Goal: Task Accomplishment & Management: Manage account settings

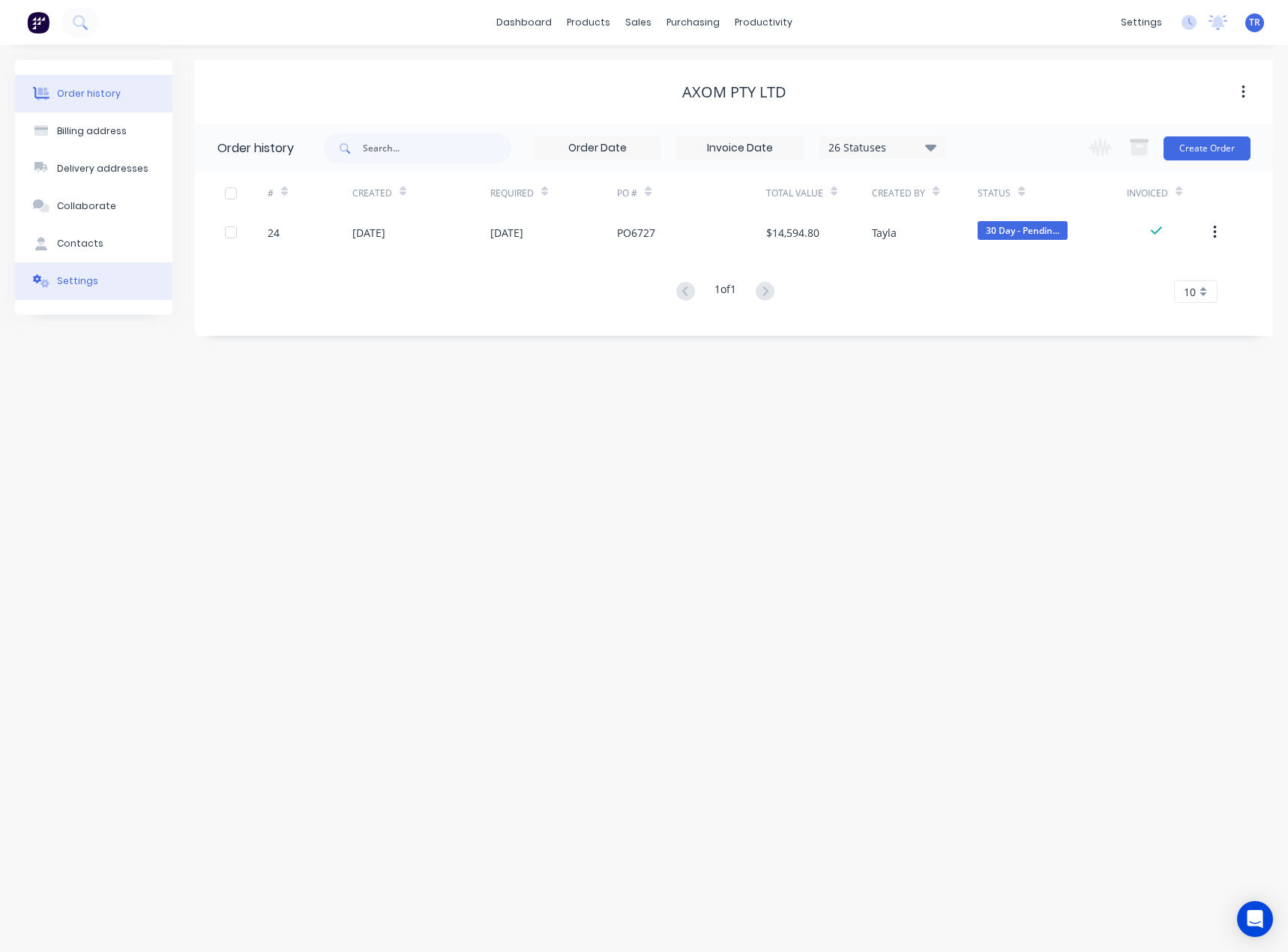
click at [102, 291] on button "Settings" at bounding box center [93, 280] width 157 height 37
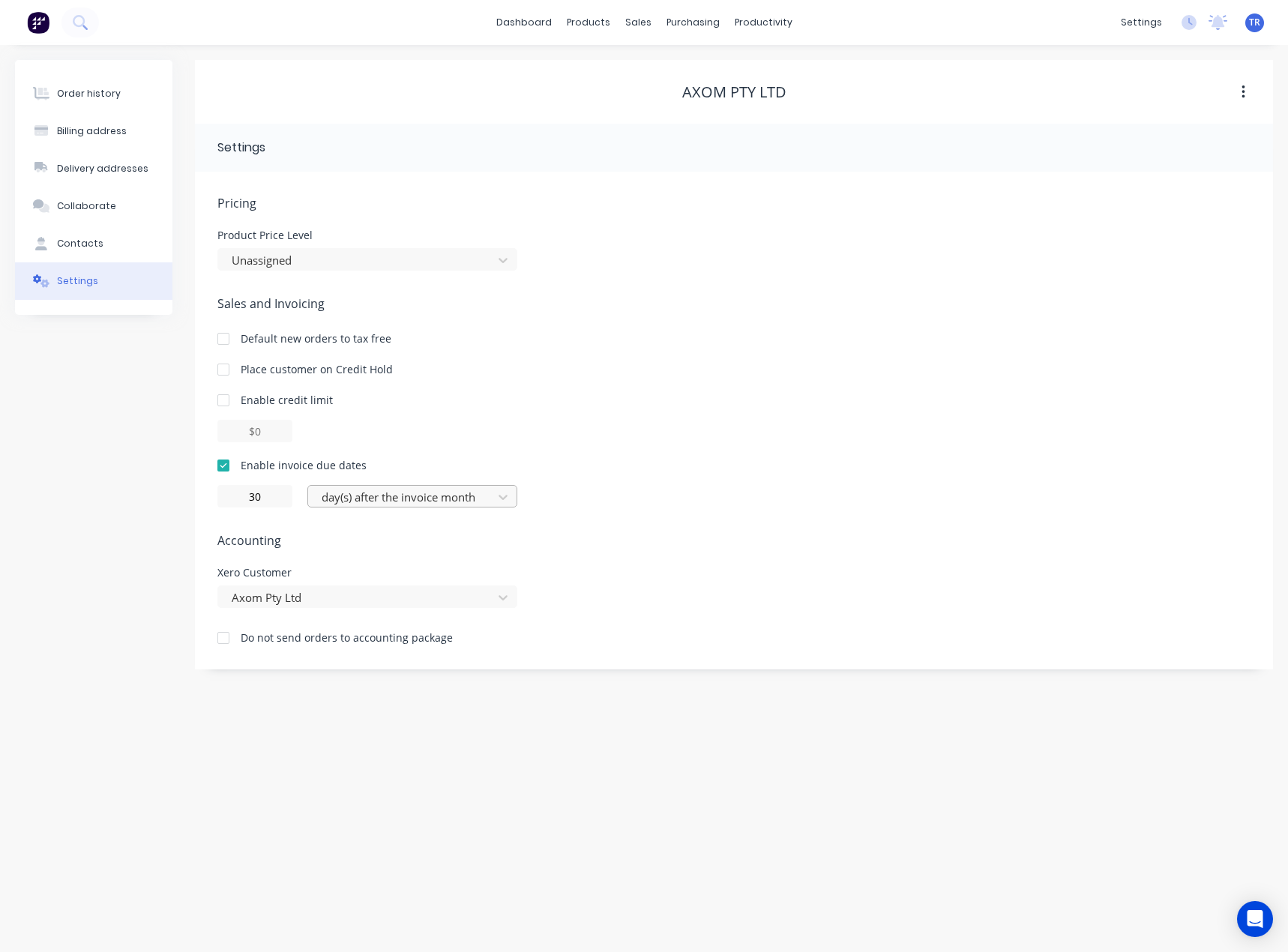
click at [386, 500] on div at bounding box center [403, 497] width 165 height 19
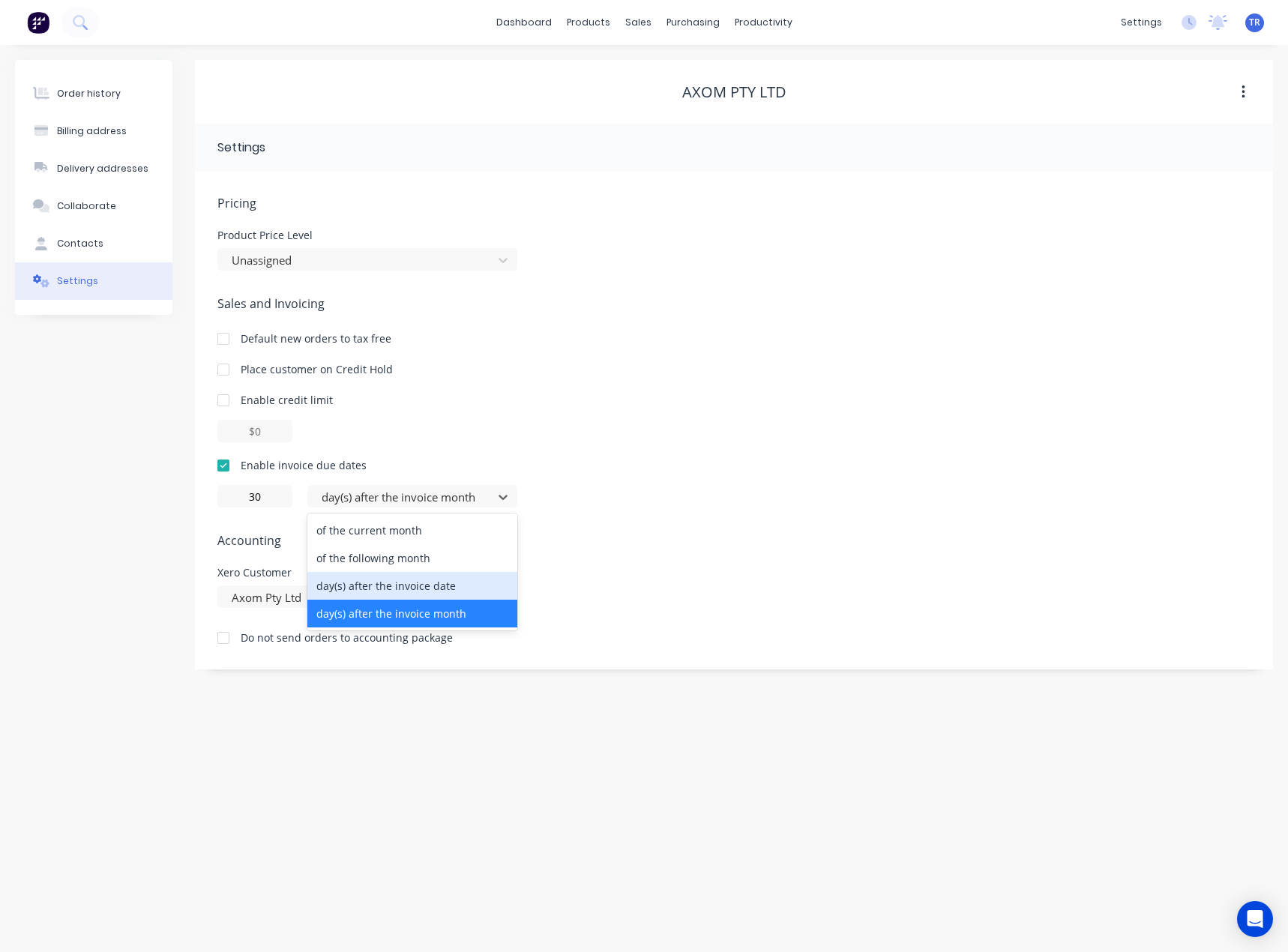
click at [396, 584] on div "day(s) after the invoice date" at bounding box center [413, 586] width 210 height 27
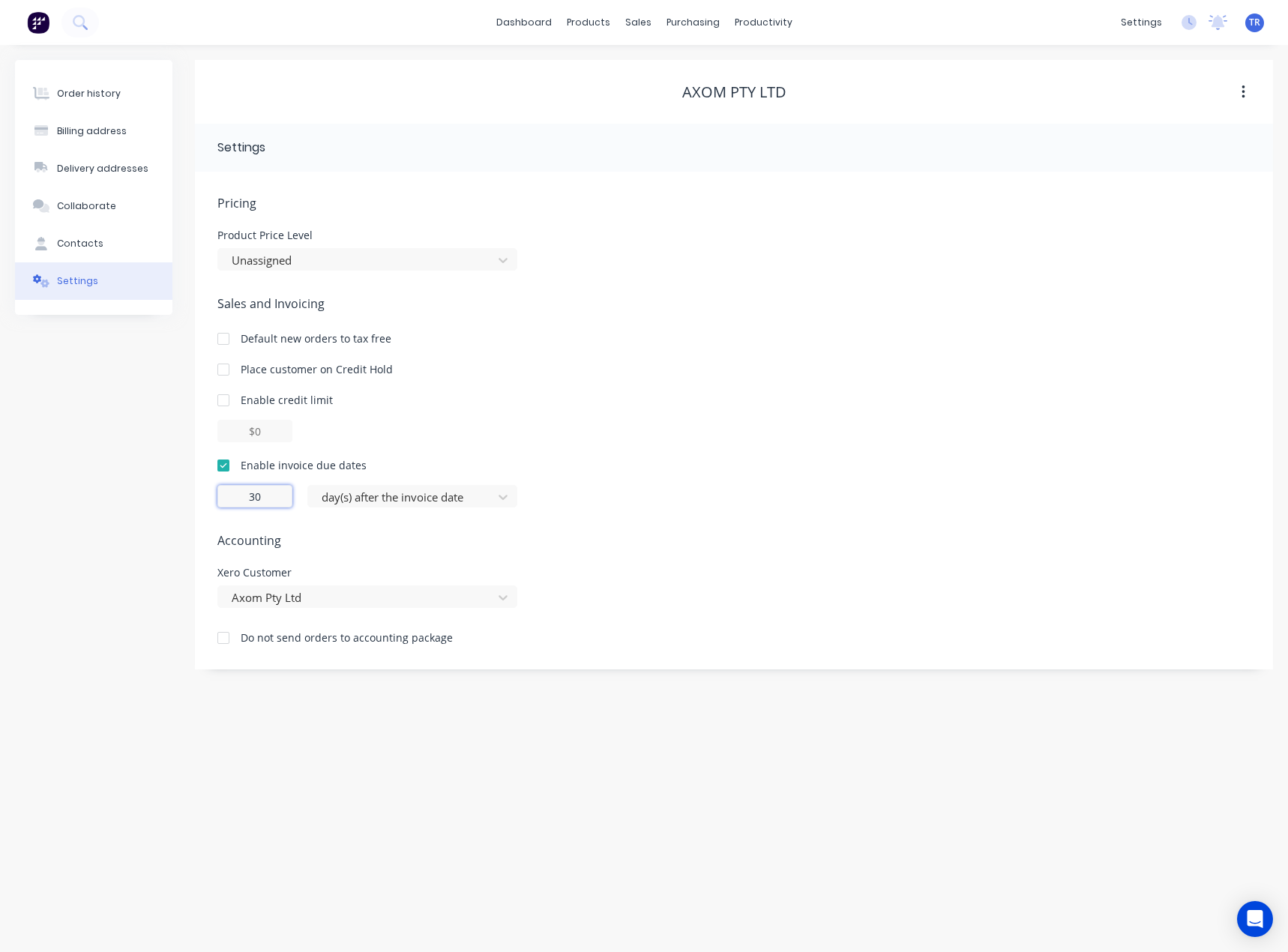
drag, startPoint x: 234, startPoint y: 497, endPoint x: 191, endPoint y: 499, distance: 43.0
click at [191, 499] on div "Order history Billing address Delivery addresses Collaborate Contacts Settings …" at bounding box center [643, 365] width 1258 height 609
type input "0"
click at [115, 504] on div "Order history Billing address Delivery addresses Collaborate Contacts Settings" at bounding box center [93, 365] width 157 height 609
click at [669, 114] on link "Customers" at bounding box center [717, 101] width 199 height 30
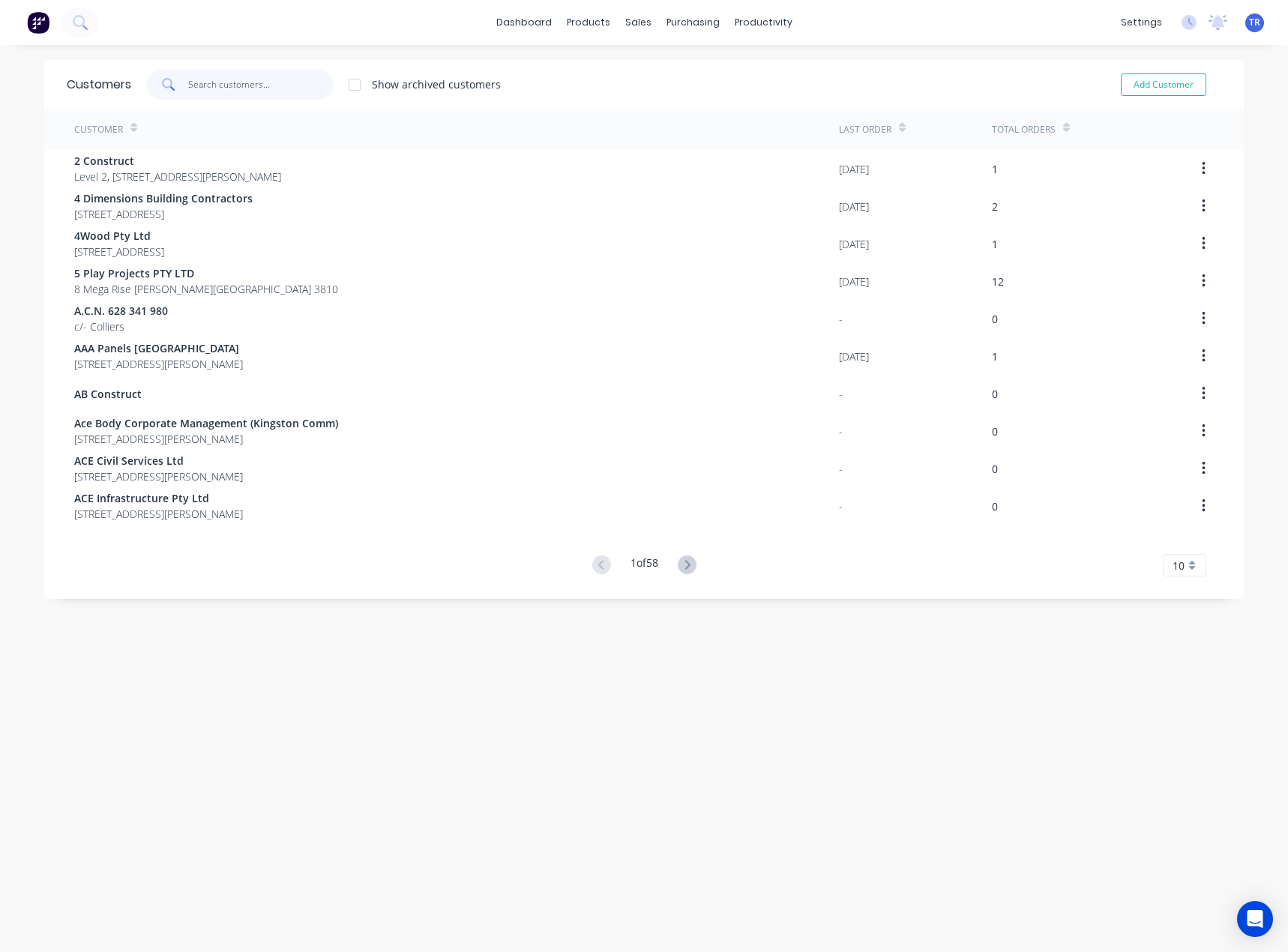
click at [257, 98] on input "text" at bounding box center [261, 84] width 146 height 30
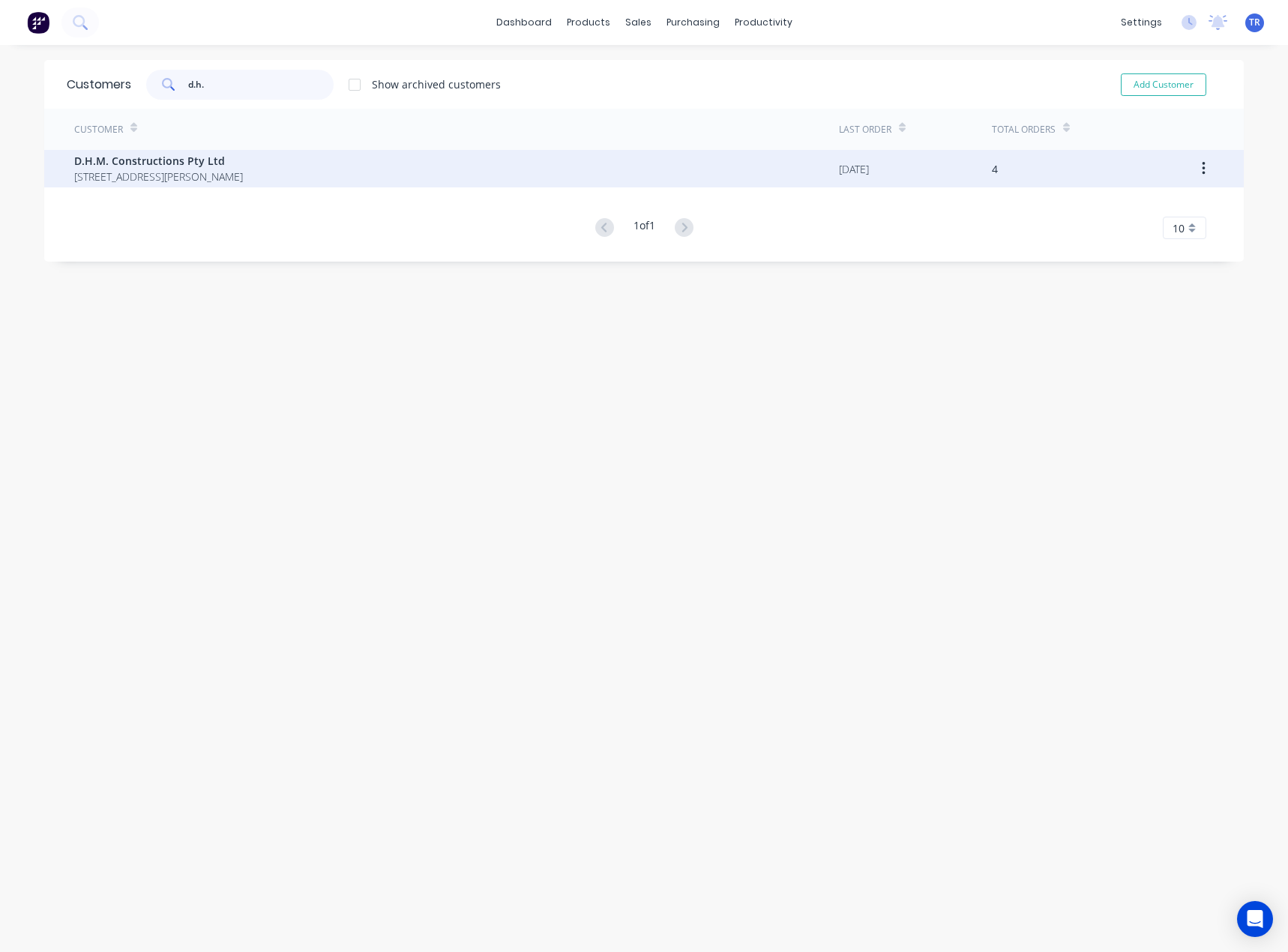
type input "d.h."
click at [243, 155] on span "D.H.M. Constructions Pty Ltd" at bounding box center [158, 160] width 169 height 16
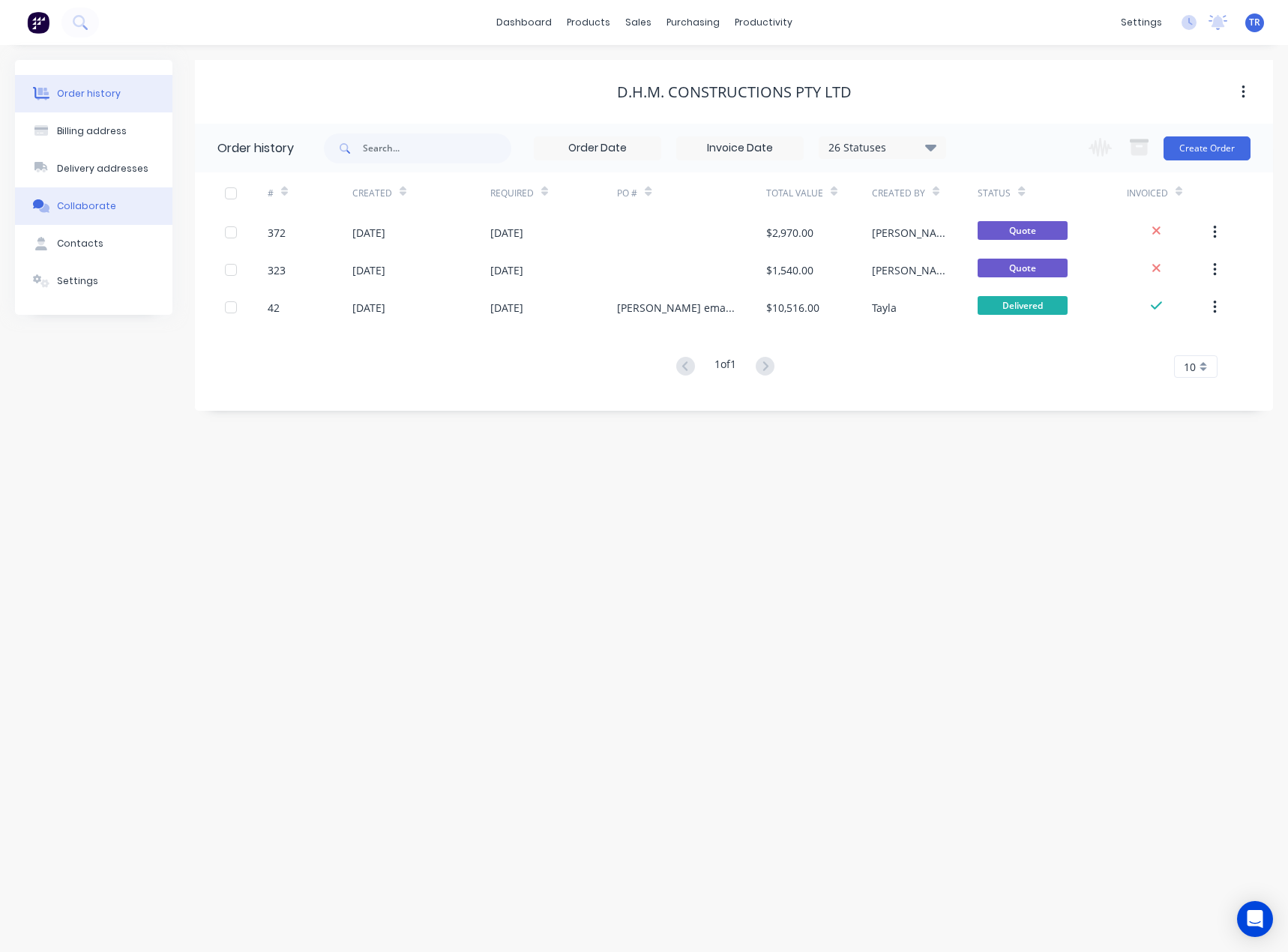
click at [114, 207] on button "Collaborate" at bounding box center [93, 206] width 157 height 37
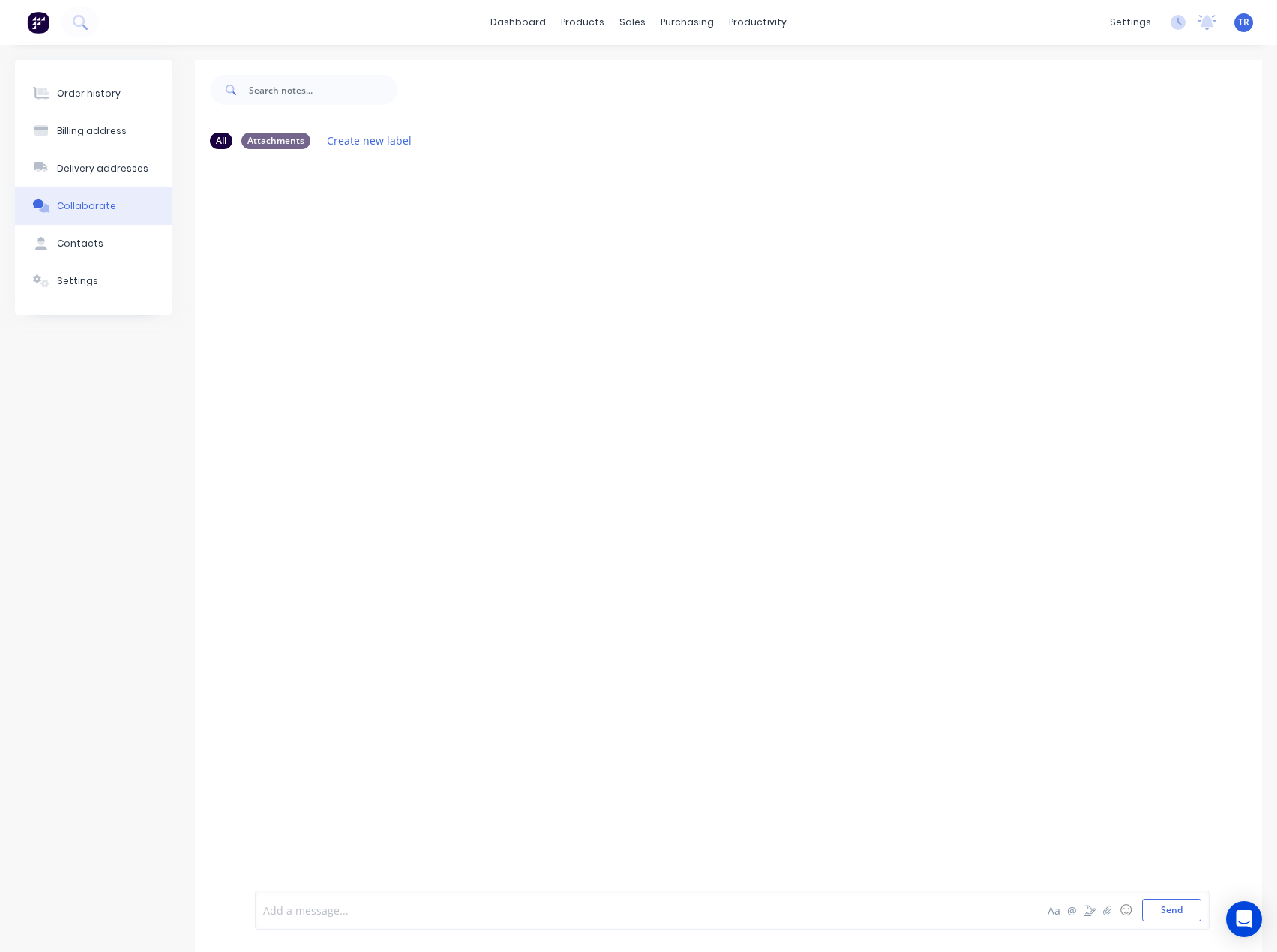
click at [530, 903] on div at bounding box center [615, 910] width 702 height 16
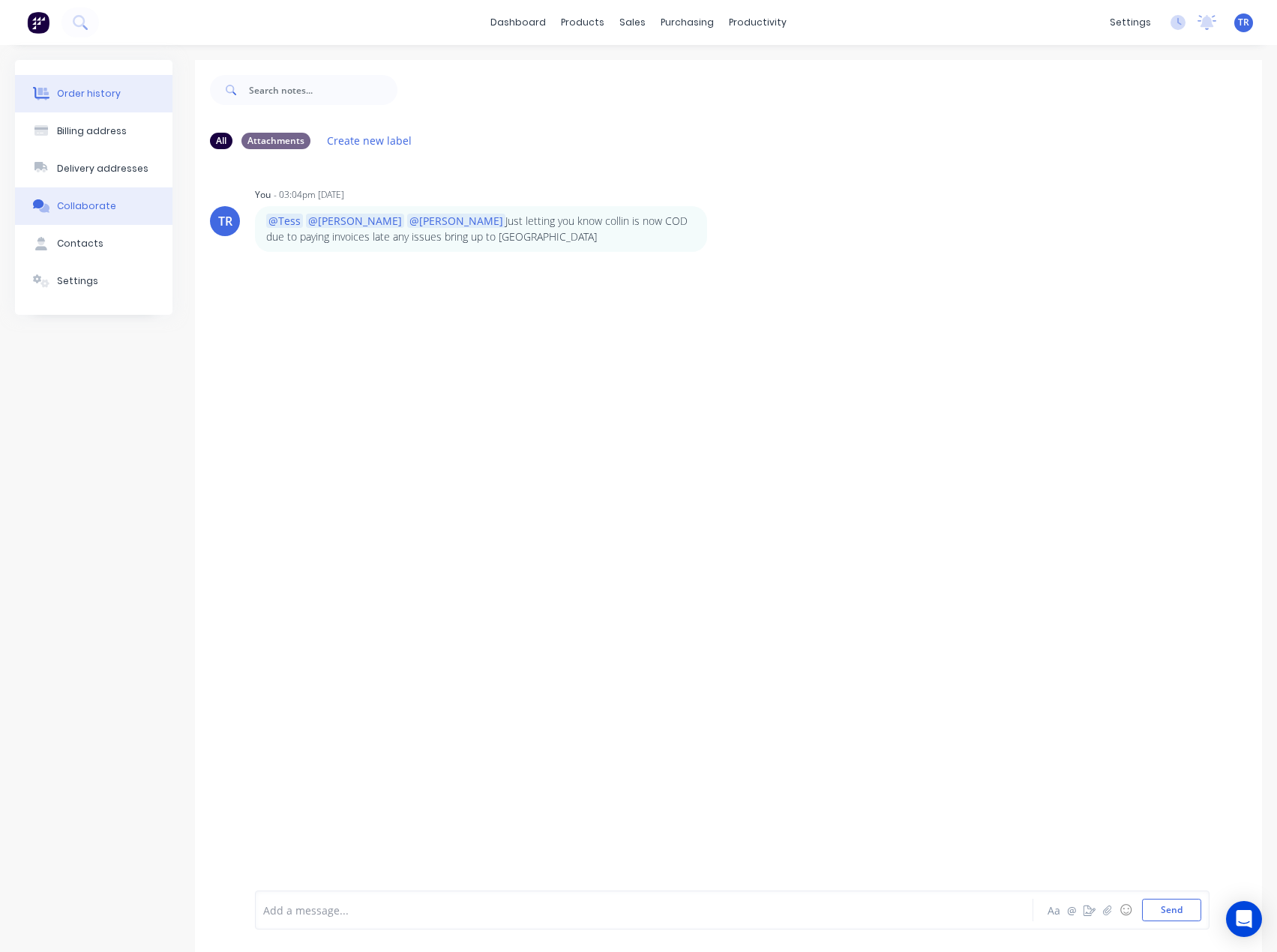
click at [128, 104] on button "Order history" at bounding box center [93, 93] width 157 height 37
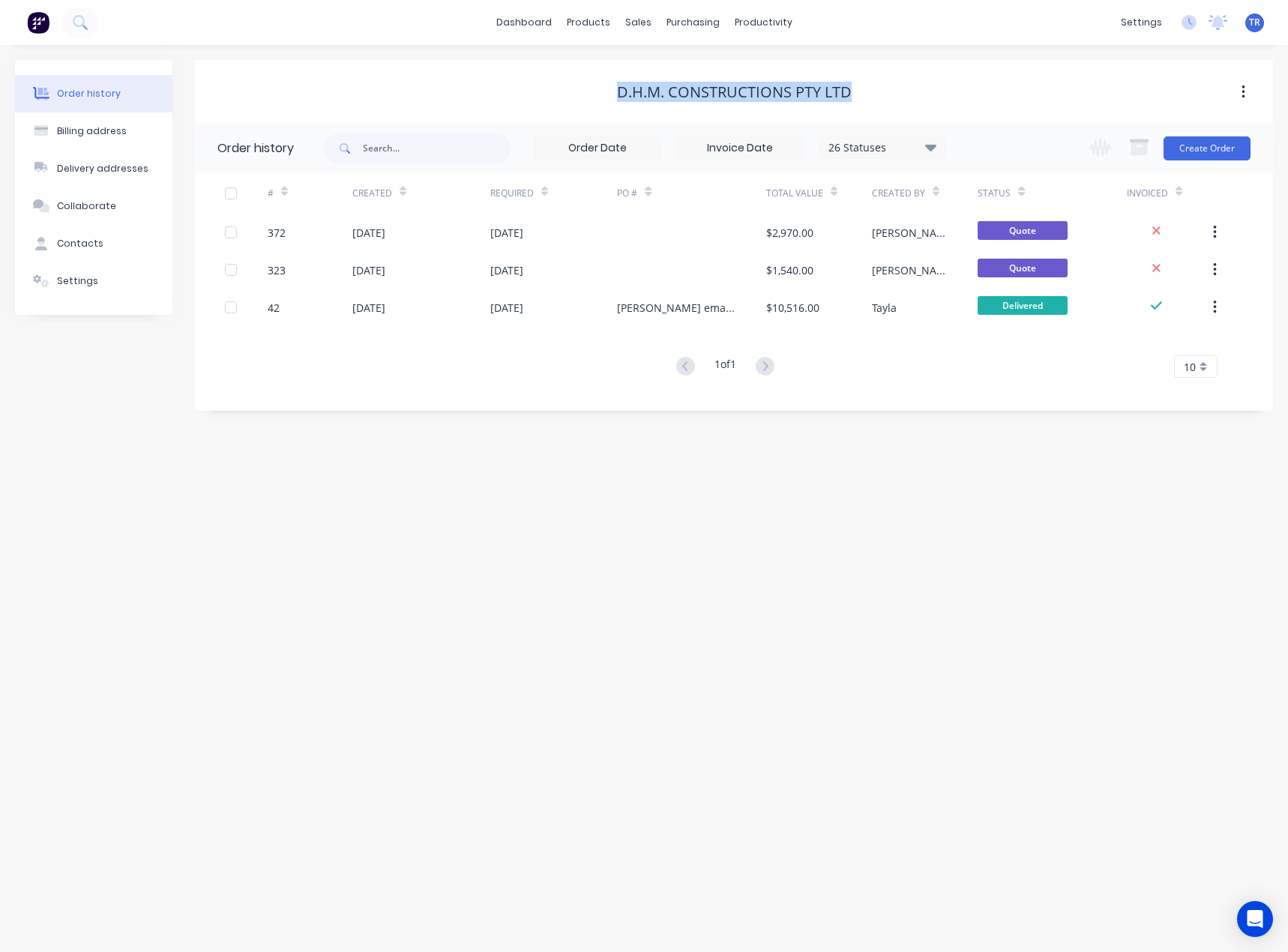
drag, startPoint x: 859, startPoint y: 84, endPoint x: 590, endPoint y: 99, distance: 269.4
click at [590, 99] on div "D.H.M. Constructions Pty Ltd" at bounding box center [734, 92] width 1078 height 18
copy div "D.H.M. Constructions Pty Ltd"
click at [52, 289] on button "Settings" at bounding box center [93, 280] width 157 height 37
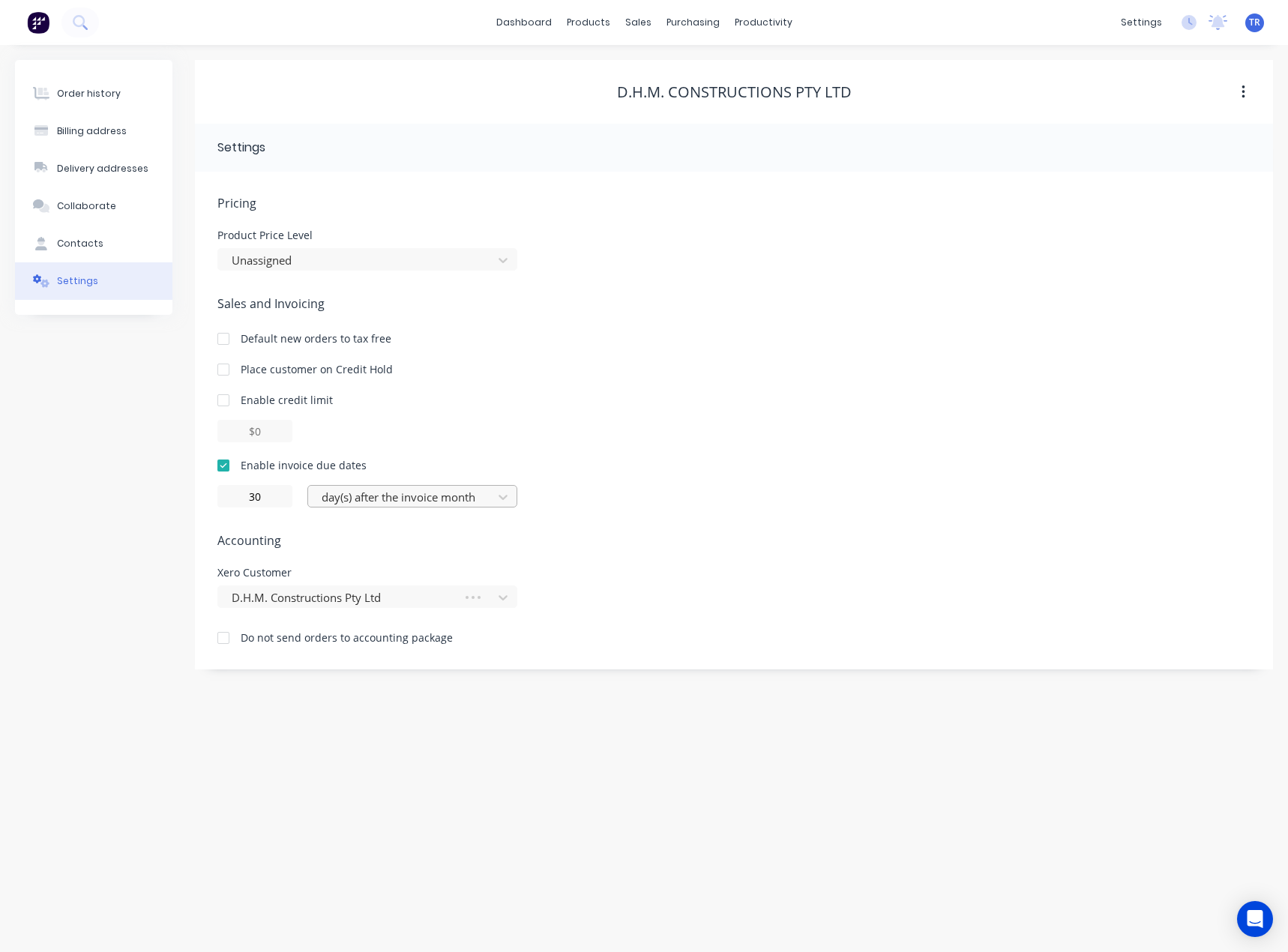
click at [357, 504] on div at bounding box center [403, 497] width 165 height 19
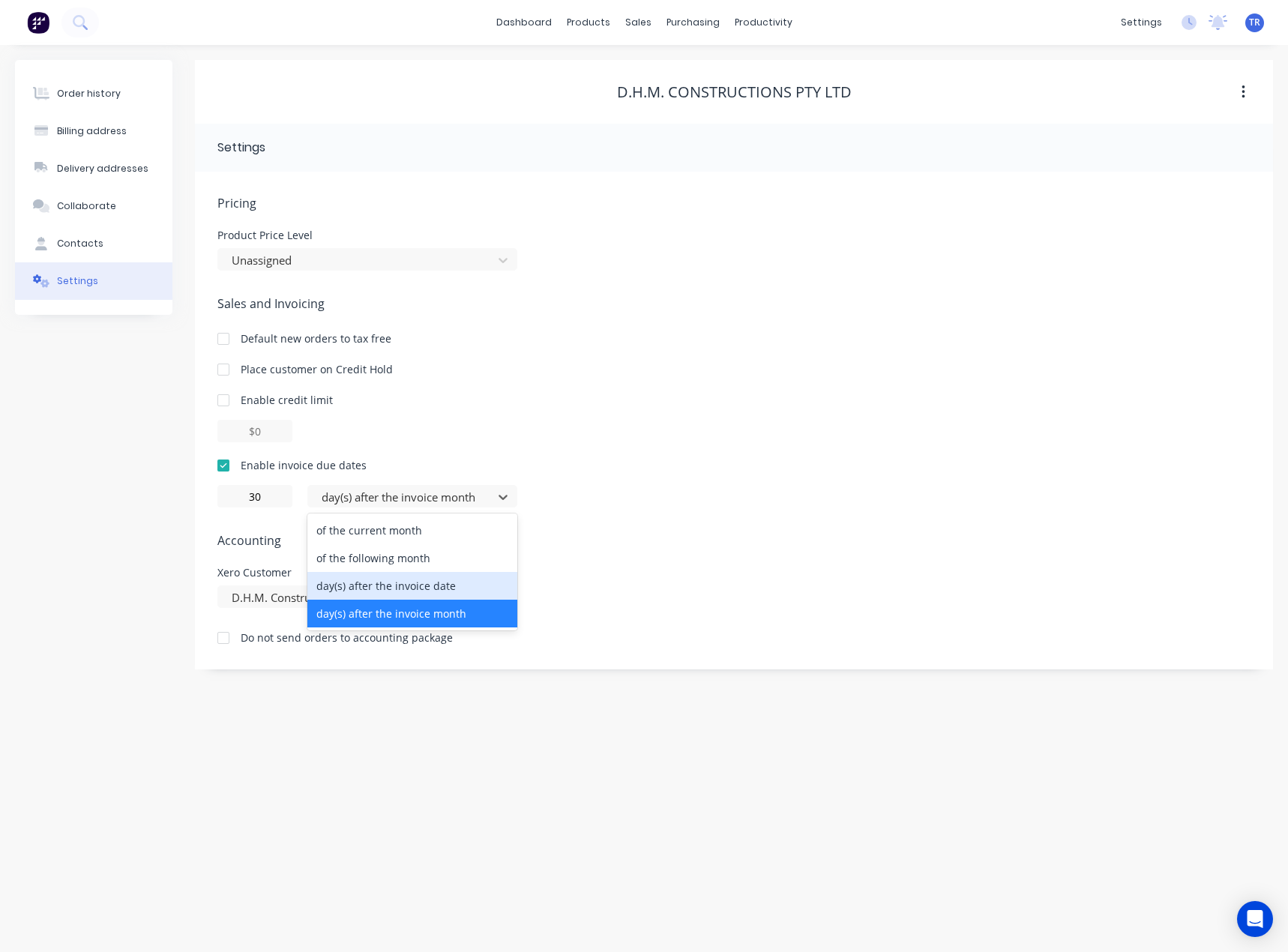
click at [381, 586] on div "day(s) after the invoice date" at bounding box center [413, 586] width 210 height 27
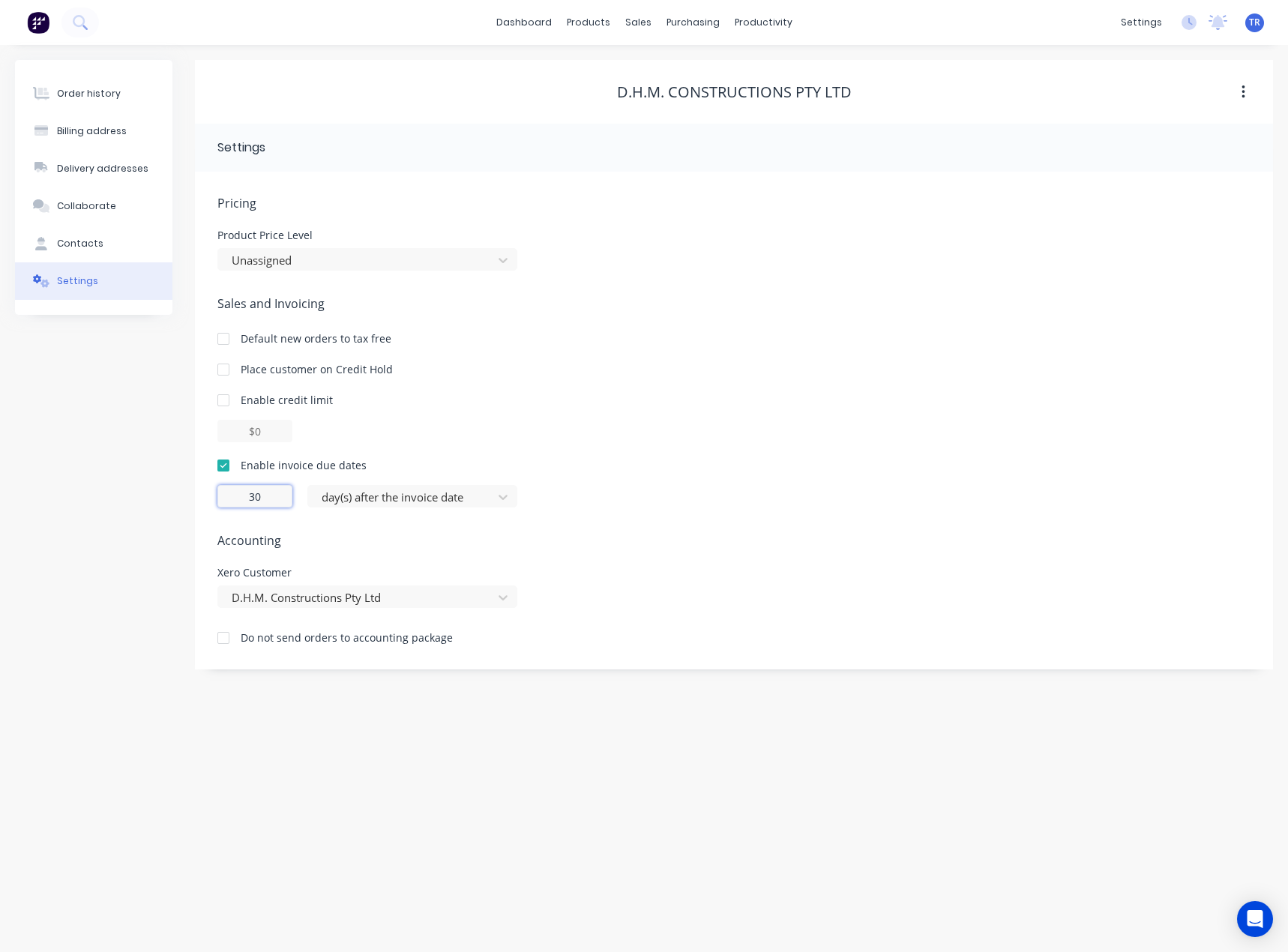
drag, startPoint x: 269, startPoint y: 499, endPoint x: 213, endPoint y: 513, distance: 57.7
click at [213, 513] on div "Pricing Product Price Level Unassigned Sales and Invoicing Default new orders t…" at bounding box center [734, 420] width 1078 height 498
type input "0"
click at [525, 490] on div "0 day(s) after the invoice date" at bounding box center [734, 496] width 1033 height 23
